Goal: Task Accomplishment & Management: Use online tool/utility

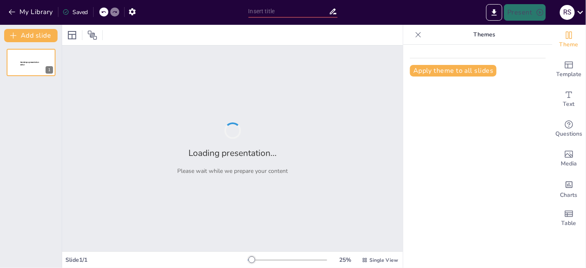
click at [496, 209] on div "Apply theme to all slides" at bounding box center [477, 157] width 149 height 224
type input "Spécifications Fonctionnelles pour l'Application Dossier Médical Informatisé (D…"
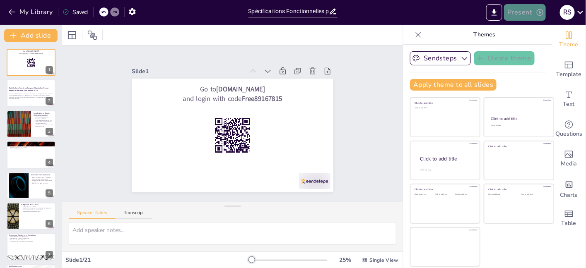
click at [522, 9] on button "Present" at bounding box center [524, 12] width 41 height 17
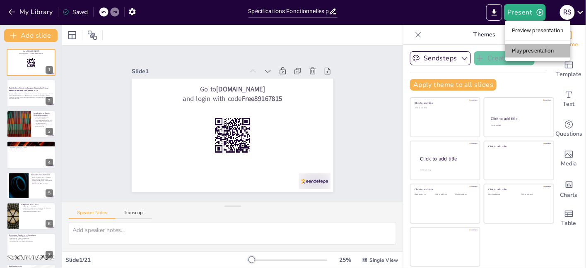
click at [526, 48] on li "Play presentation" at bounding box center [537, 50] width 65 height 13
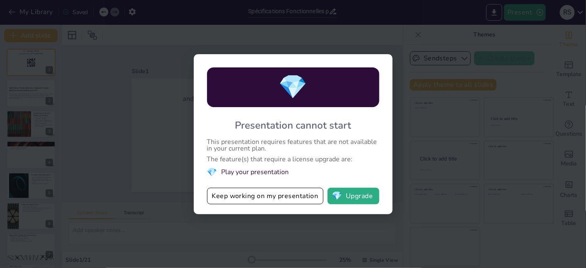
click at [149, 110] on div "💎 Presentation cannot start This presentation requires features that are not av…" at bounding box center [293, 134] width 586 height 268
click at [33, 91] on div "💎 Presentation cannot start This presentation requires features that are not av…" at bounding box center [293, 134] width 586 height 268
click at [249, 197] on button "Keep working on my presentation" at bounding box center [265, 196] width 116 height 17
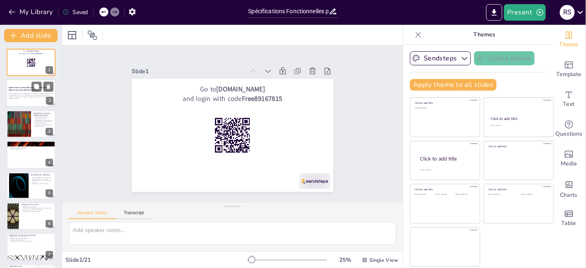
click at [37, 92] on div "Cette présentation aborde les spécifications fonctionnelles de l'application Do…" at bounding box center [31, 96] width 45 height 9
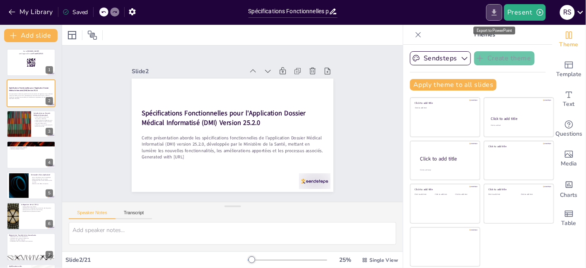
click at [492, 10] on icon "Export to PowerPoint" at bounding box center [494, 12] width 9 height 9
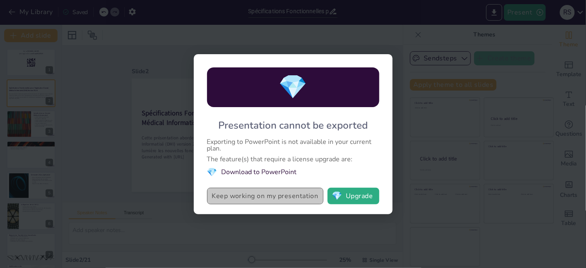
click at [281, 192] on button "Keep working on my presentation" at bounding box center [265, 196] width 116 height 17
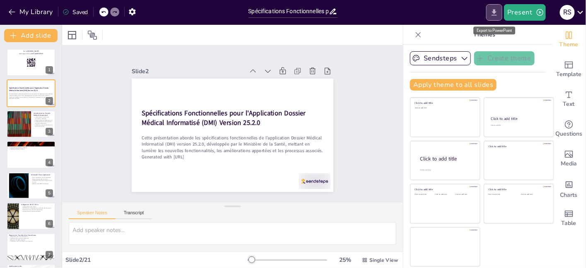
click at [495, 14] on icon "Export to PowerPoint" at bounding box center [494, 12] width 5 height 6
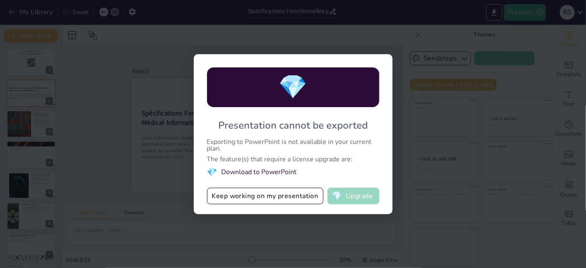
click at [352, 196] on button "💎 Upgrade" at bounding box center [353, 196] width 52 height 17
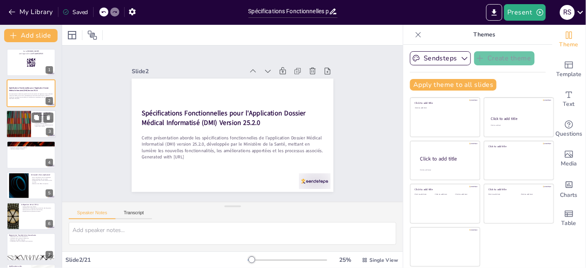
checkbox input "true"
click at [30, 127] on div at bounding box center [19, 124] width 50 height 28
type textarea "Le Dossier Médical Informatisé (DMI) est un outil essentiel pour la gestion des…"
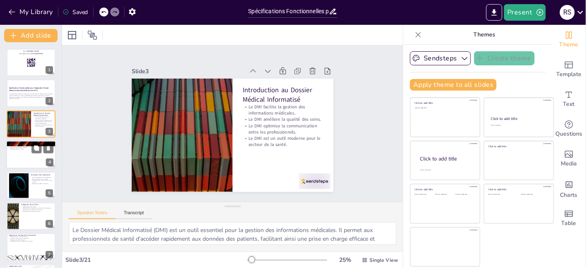
checkbox input "true"
click at [30, 159] on div at bounding box center [31, 155] width 50 height 28
type textarea "Le menu principal de l'application DMI offre une variété d'options qui permette…"
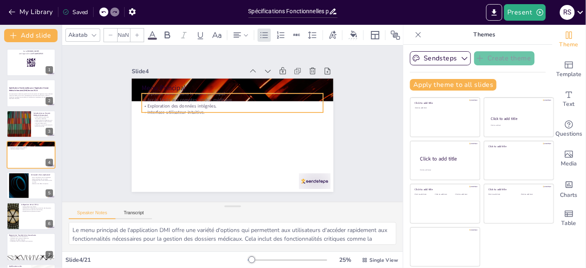
checkbox input "true"
type input "32"
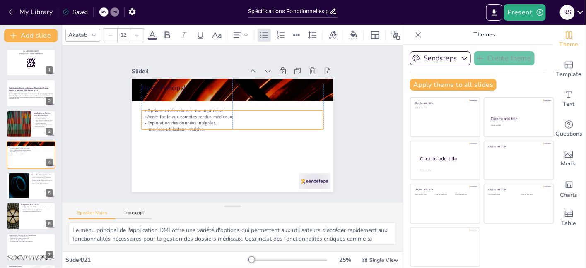
drag, startPoint x: 166, startPoint y: 101, endPoint x: 163, endPoint y: 118, distance: 17.2
click at [163, 118] on p "Exploration des données intégrées." at bounding box center [232, 123] width 181 height 25
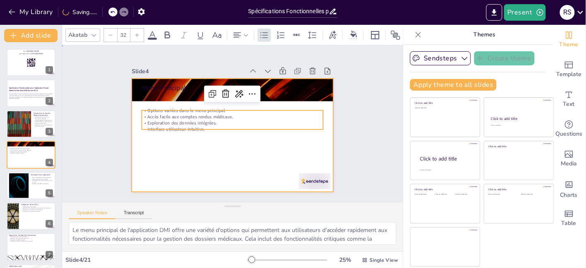
click at [164, 137] on div at bounding box center [231, 135] width 212 height 134
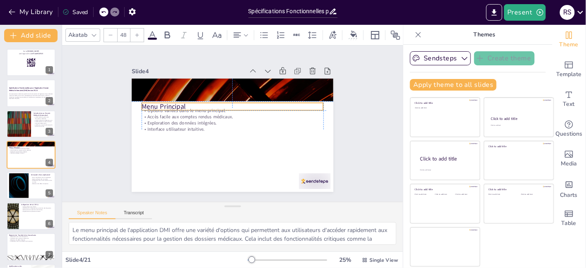
drag, startPoint x: 166, startPoint y: 82, endPoint x: 168, endPoint y: 96, distance: 15.2
click at [168, 96] on div "Menu Principal Options variées dans le menu principal. Accès facile aux comptes…" at bounding box center [241, 80] width 197 height 42
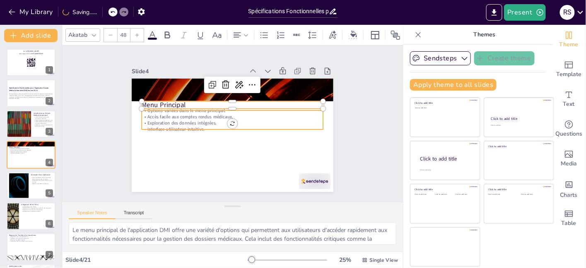
checkbox input "true"
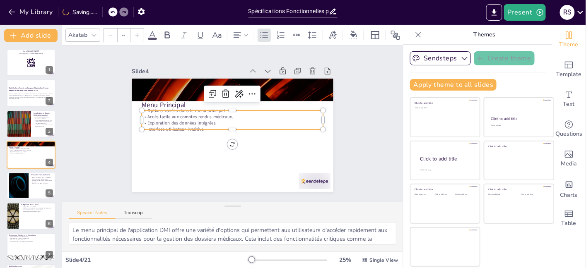
type input "32"
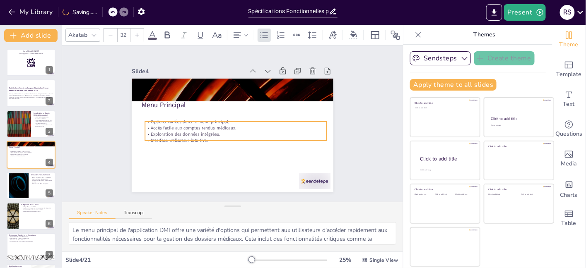
drag, startPoint x: 168, startPoint y: 113, endPoint x: 172, endPoint y: 124, distance: 10.9
click at [172, 124] on p "Accès facile aux comptes rendus médicaux." at bounding box center [234, 129] width 179 height 44
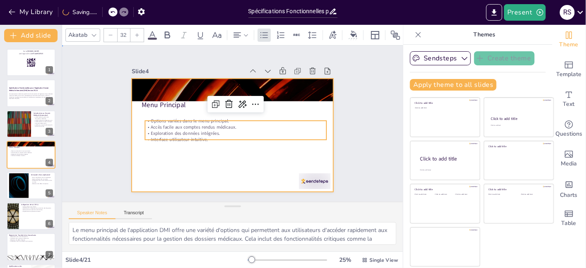
click at [164, 160] on div at bounding box center [231, 135] width 212 height 134
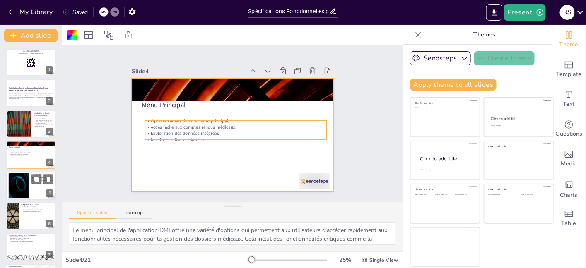
checkbox input "true"
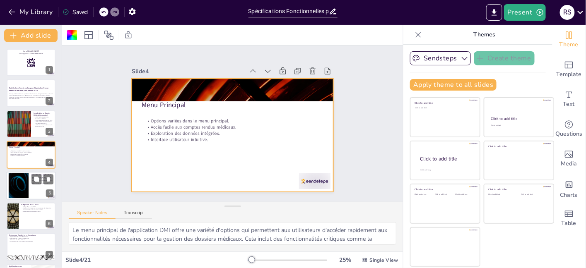
click at [20, 188] on div at bounding box center [18, 185] width 45 height 25
type textarea "L'envoi de SMS aux prestataires pour les avis spécialisés est une fonctionnalit…"
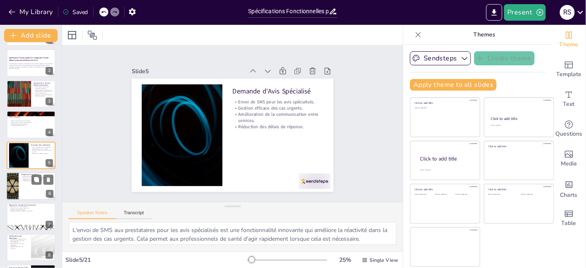
checkbox input "true"
click at [30, 185] on div at bounding box center [31, 186] width 50 height 28
type textarea "L'intégration de la CIM-11 permet un codage plus efficace des diagnostics, ce q…"
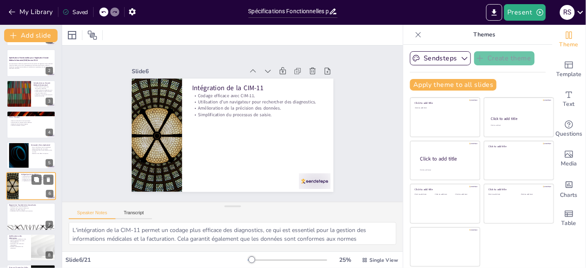
scroll to position [61, 0]
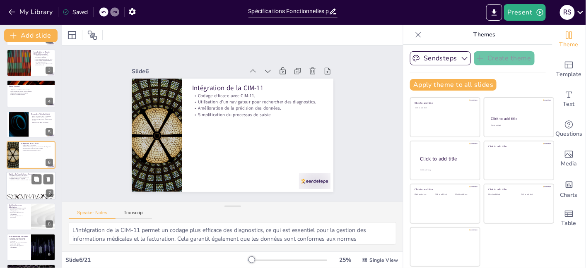
checkbox input "true"
click at [28, 188] on div at bounding box center [31, 186] width 50 height 28
type textarea "L'optimisation du circuit des patients est essentielle pour améliorer l'efficac…"
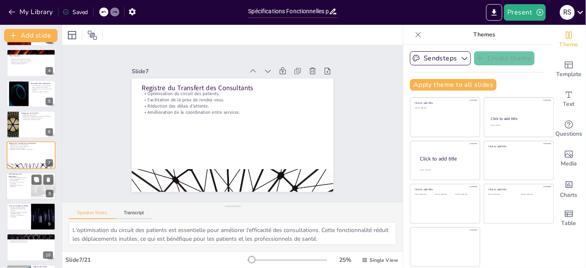
checkbox input "true"
click at [26, 190] on div at bounding box center [31, 186] width 50 height 28
type textarea "L'affichage des malades par unité dans le registre des admissions permet aux pr…"
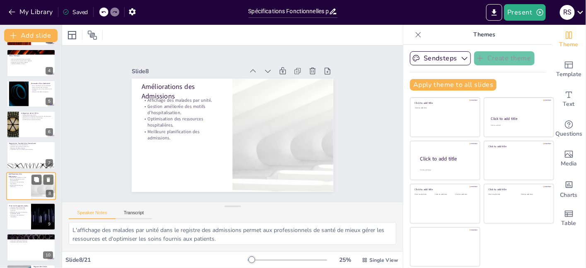
scroll to position [123, 0]
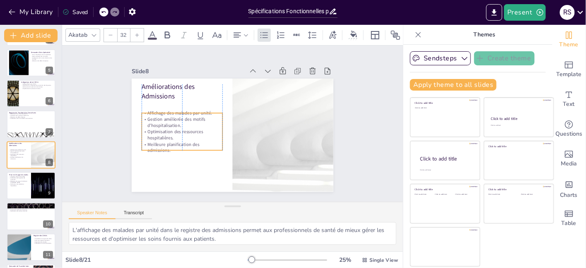
drag, startPoint x: 156, startPoint y: 120, endPoint x: 157, endPoint y: 132, distance: 12.1
click at [157, 132] on p "Optimisation des ressources hospitalières." at bounding box center [181, 113] width 79 height 44
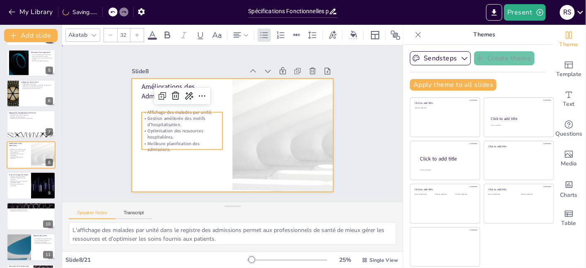
click at [158, 158] on div at bounding box center [230, 135] width 221 height 153
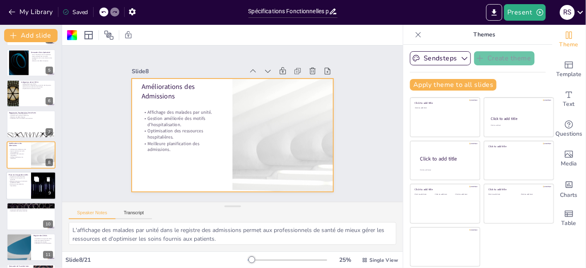
checkbox input "true"
click at [26, 188] on div at bounding box center [31, 186] width 50 height 28
type textarea "L'indication du statut des salles est essentielle pour une gestion efficace des…"
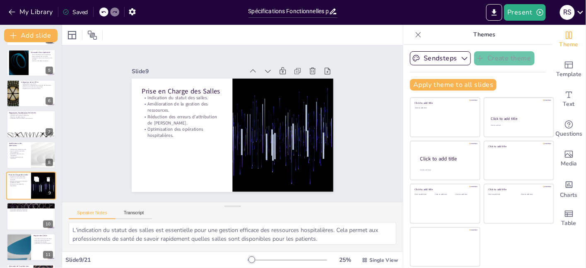
scroll to position [154, 0]
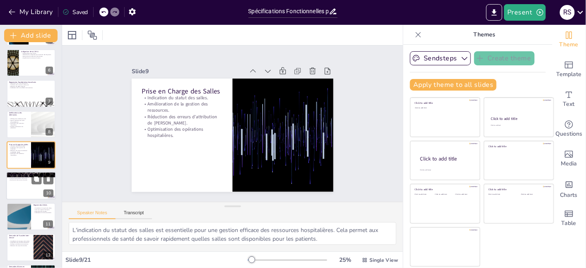
checkbox input "true"
click at [26, 188] on div at bounding box center [31, 186] width 50 height 28
type textarea "La réparation des motifs d'admission par tranche d'âge est cruciale pour analys…"
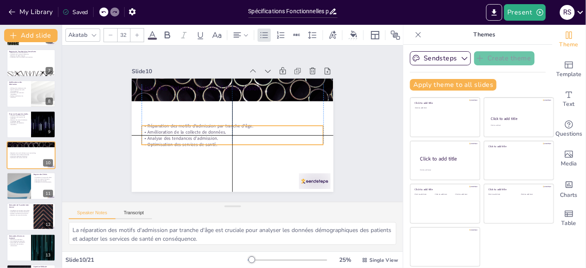
drag, startPoint x: 175, startPoint y: 98, endPoint x: 177, endPoint y: 131, distance: 33.6
click at [177, 131] on p "Amélioration de la collecte de données." at bounding box center [230, 132] width 179 height 44
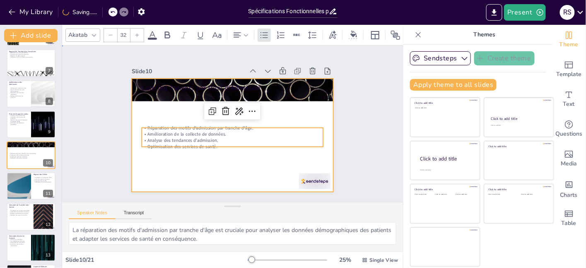
click at [178, 158] on div at bounding box center [231, 135] width 212 height 134
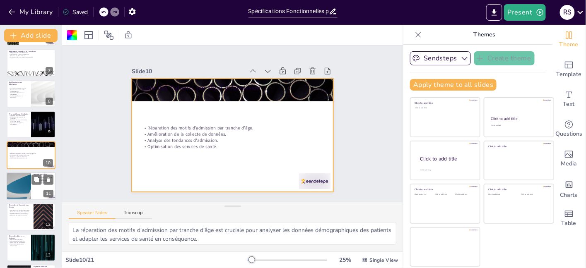
checkbox input "true"
click at [23, 181] on div at bounding box center [19, 186] width 50 height 28
type textarea "La possibilité de consulter le registre des décès directement à partir de l'app…"
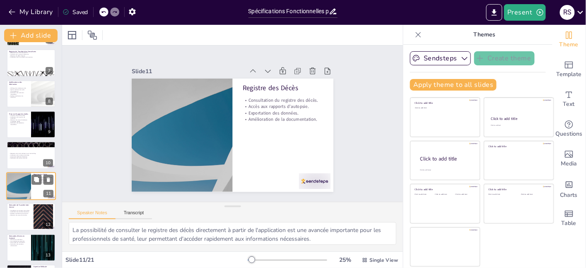
scroll to position [215, 0]
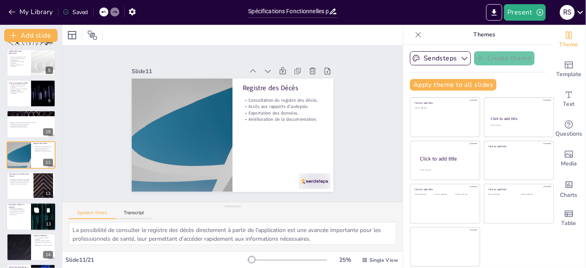
checkbox input "true"
click at [25, 208] on p "Recherches multicritères." at bounding box center [19, 209] width 20 height 2
type textarea "La possibilité de réaliser des recherches multicritères pour les demandes d'act…"
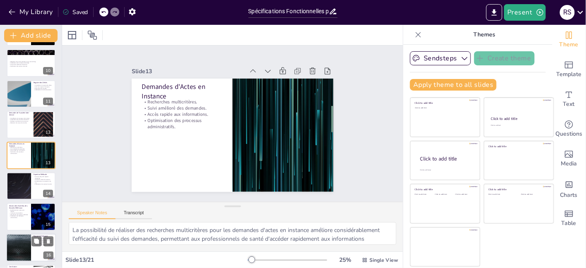
checkbox input "true"
click at [14, 247] on div at bounding box center [19, 248] width 50 height 28
type textarea "La validation des rapports d'autopsie est essentielle pour garantir que les doc…"
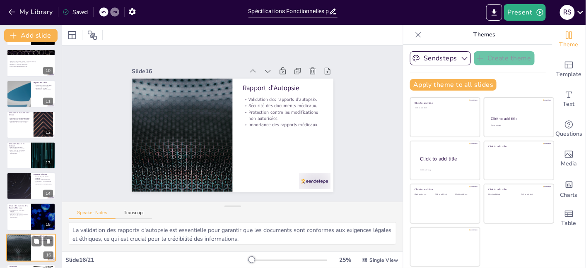
scroll to position [369, 0]
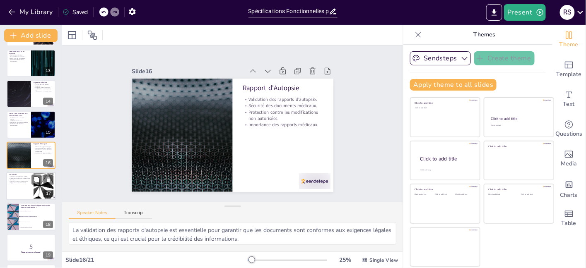
checkbox input "true"
click at [19, 190] on div at bounding box center [31, 186] width 50 height 28
type textarea "Les améliorations significatives apportées par la version 25.2.0 du DMI sont cr…"
checkbox input "true"
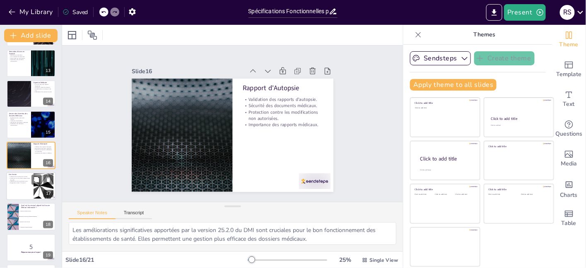
checkbox input "true"
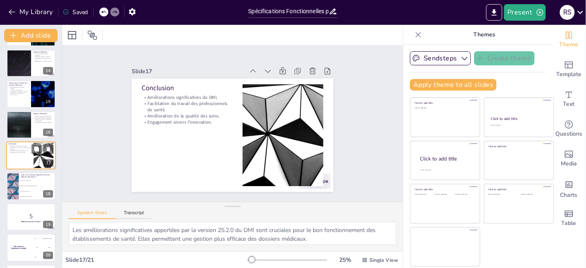
checkbox input "true"
click at [19, 190] on li "Réduire les coûts des soins" at bounding box center [37, 191] width 37 height 5
type textarea "La réponse correcte est "Faciliter la gestion des informations médicales", comm…"
checkbox input "true"
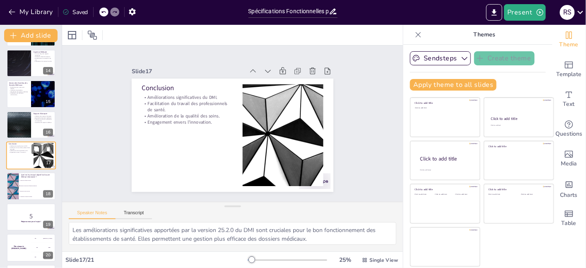
checkbox input "true"
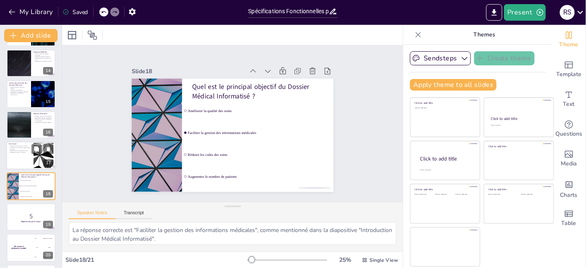
scroll to position [431, 0]
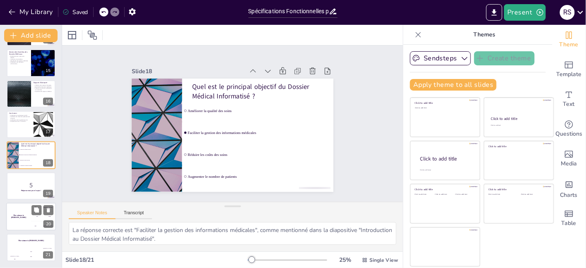
checkbox input "true"
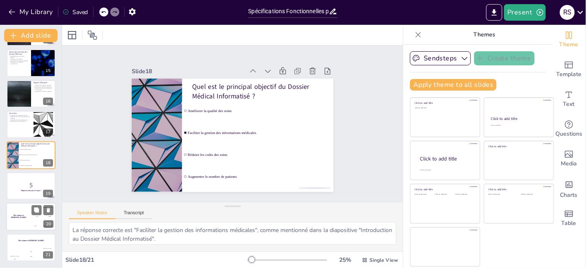
checkbox input "true"
click at [24, 207] on div "The winner is [PERSON_NAME]" at bounding box center [18, 217] width 25 height 28
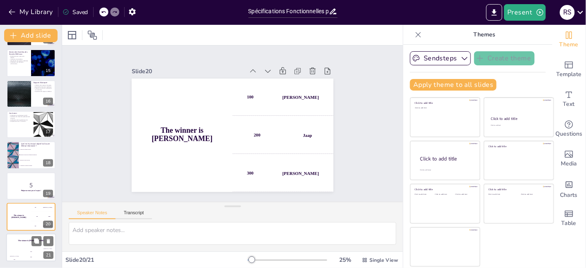
click at [30, 245] on div "The winner is [PERSON_NAME]" at bounding box center [31, 241] width 50 height 14
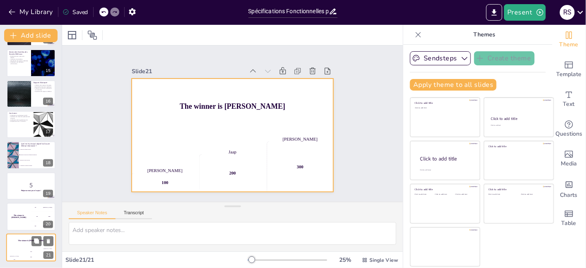
click at [28, 243] on div "The winner is [PERSON_NAME]" at bounding box center [31, 241] width 50 height 14
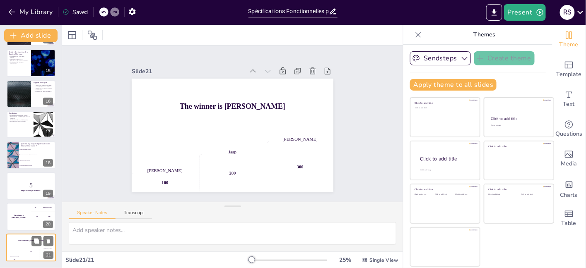
click at [28, 243] on div "The winner is [PERSON_NAME]" at bounding box center [31, 241] width 50 height 14
click at [78, 11] on div "Saved" at bounding box center [76, 12] width 26 height 8
click at [538, 12] on icon "button" at bounding box center [540, 12] width 8 height 8
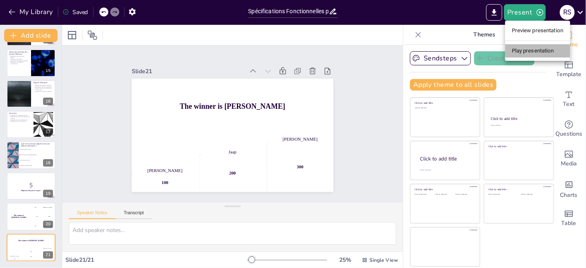
click at [544, 48] on li "Play presentation" at bounding box center [537, 50] width 65 height 13
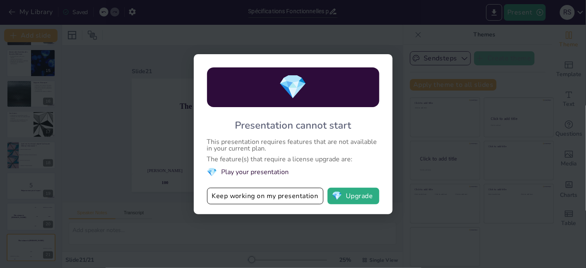
drag, startPoint x: 284, startPoint y: 159, endPoint x: 267, endPoint y: 171, distance: 21.0
click at [267, 171] on div "💎 Presentation cannot start This presentation requires features that are not av…" at bounding box center [293, 134] width 199 height 160
click at [267, 171] on li "💎 Play your presentation" at bounding box center [293, 172] width 172 height 11
click at [278, 197] on button "Keep working on my presentation" at bounding box center [265, 196] width 116 height 17
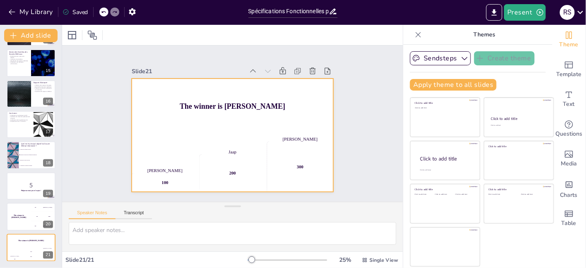
checkbox input "true"
